Goal: Information Seeking & Learning: Learn about a topic

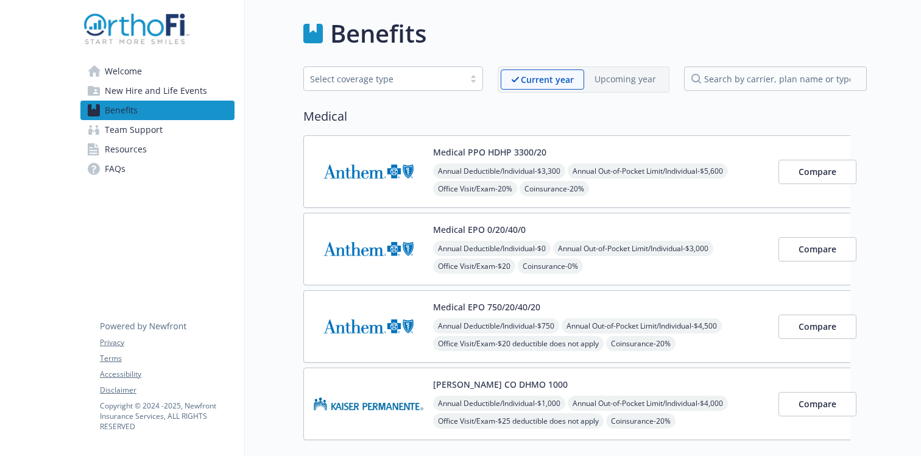
click at [129, 147] on span "Resources" at bounding box center [126, 149] width 42 height 19
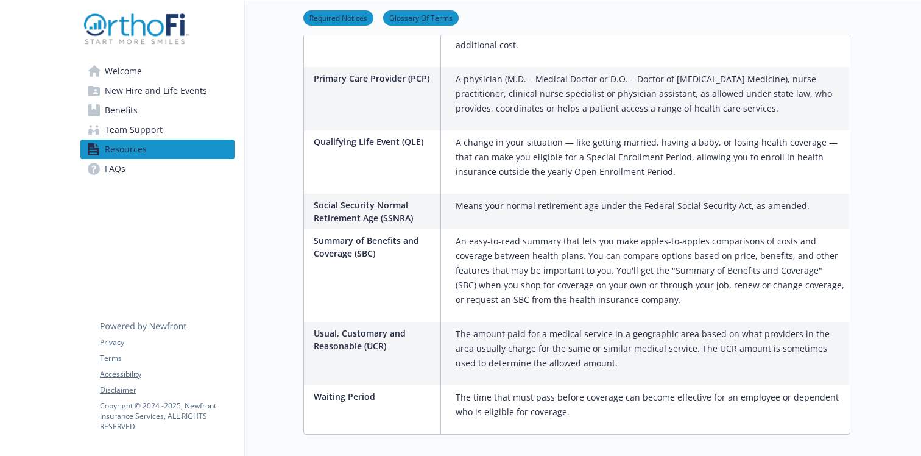
scroll to position [2174, 0]
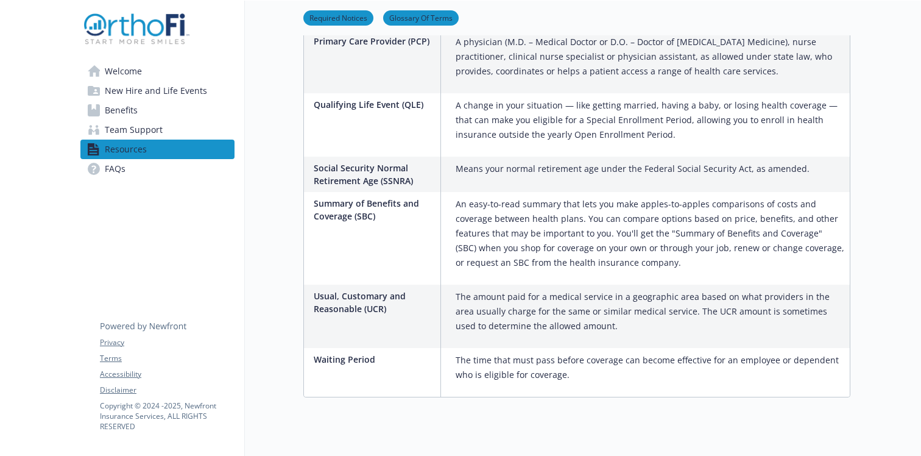
click at [347, 15] on link "Required Notices" at bounding box center [338, 18] width 70 height 12
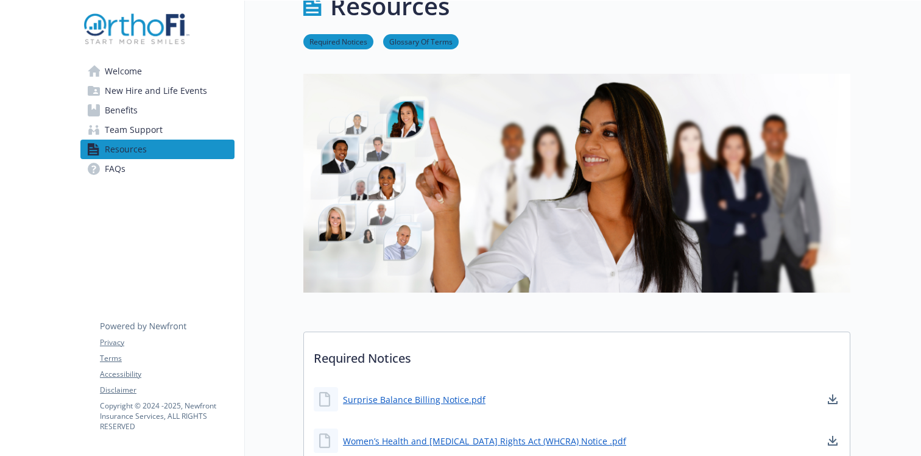
scroll to position [0, 0]
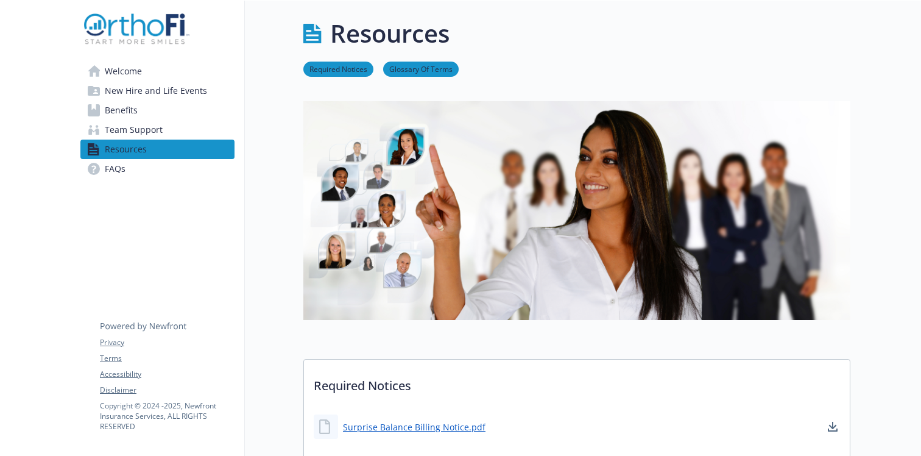
drag, startPoint x: 123, startPoint y: 110, endPoint x: 138, endPoint y: 110, distance: 15.2
click at [123, 110] on span "Benefits" at bounding box center [121, 110] width 33 height 19
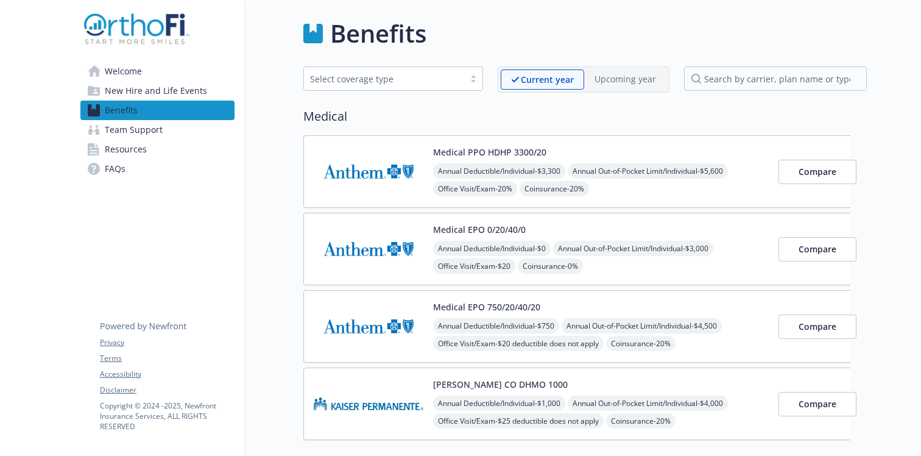
click at [478, 152] on button "Medical PPO HDHP 3300/20" at bounding box center [489, 152] width 113 height 13
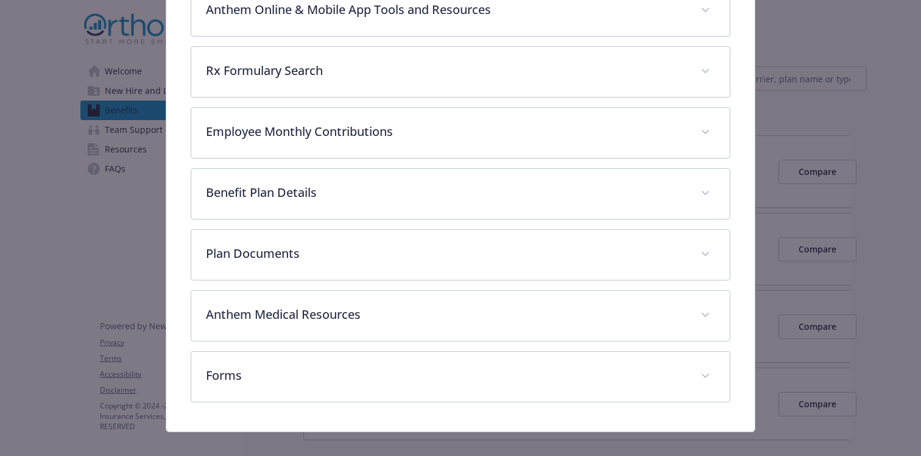
scroll to position [479, 0]
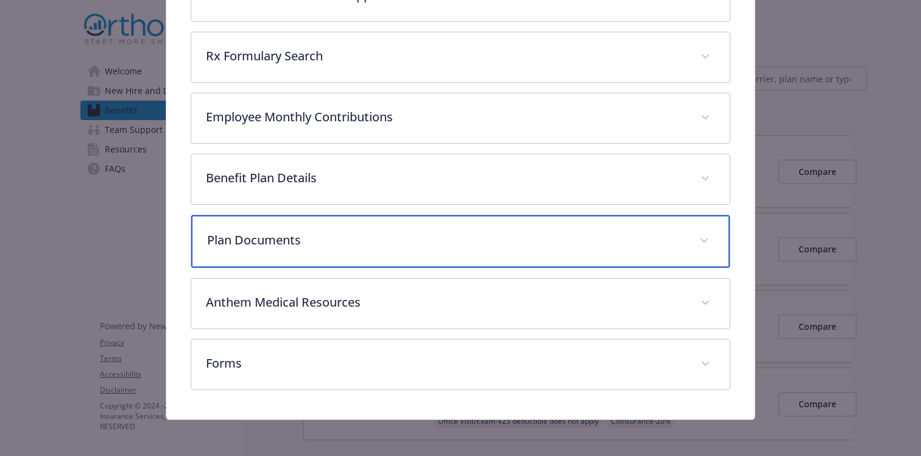
click at [314, 241] on p "Plan Documents" at bounding box center [446, 240] width 478 height 18
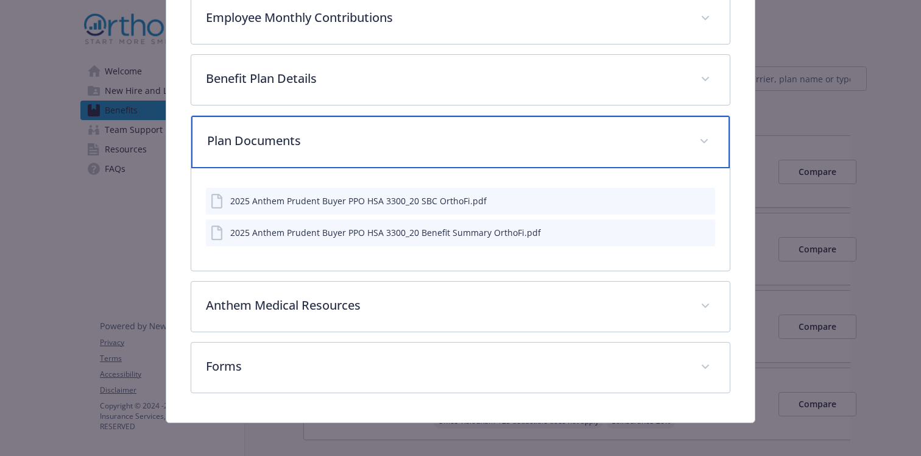
scroll to position [584, 0]
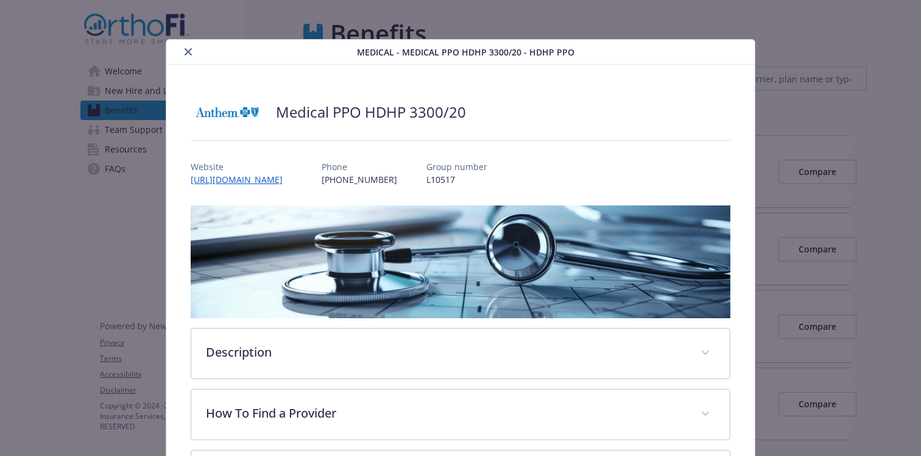
drag, startPoint x: 38, startPoint y: 119, endPoint x: 122, endPoint y: 78, distance: 94.0
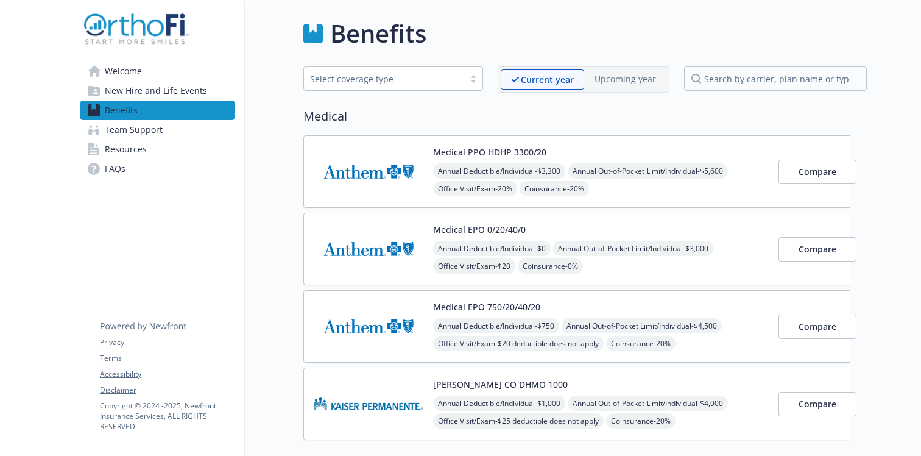
click at [457, 152] on button "Medical PPO HDHP 3300/20" at bounding box center [489, 152] width 113 height 13
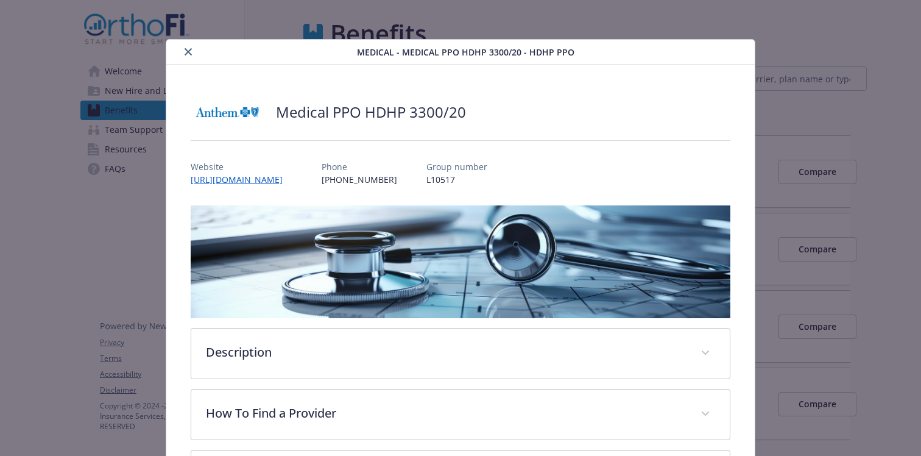
scroll to position [37, 0]
